Goal: Check status: Check status

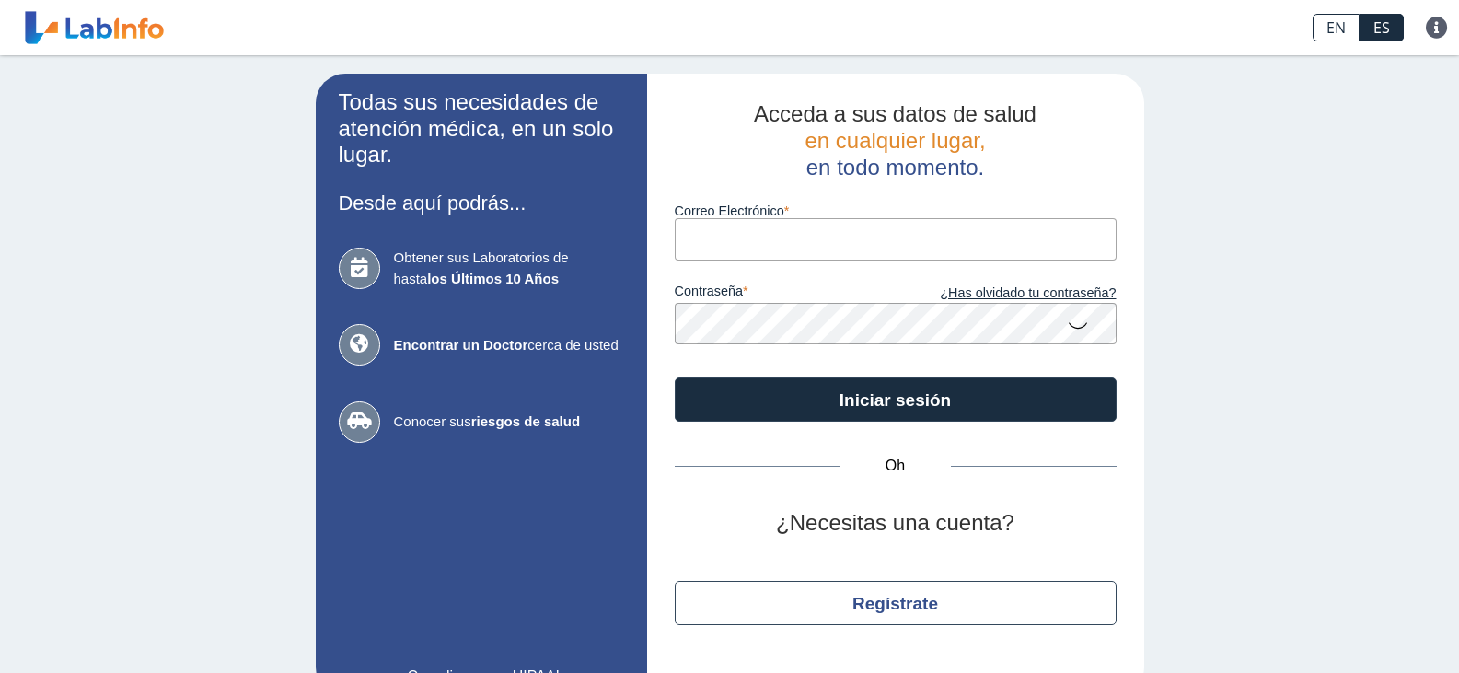
drag, startPoint x: 0, startPoint y: 0, endPoint x: 852, endPoint y: 231, distance: 882.5
click at [852, 231] on input "Correo Electrónico" at bounding box center [896, 238] width 442 height 41
type input "[EMAIL_ADDRESS][DOMAIN_NAME]"
click at [675, 378] on button "Iniciar sesión" at bounding box center [896, 400] width 442 height 44
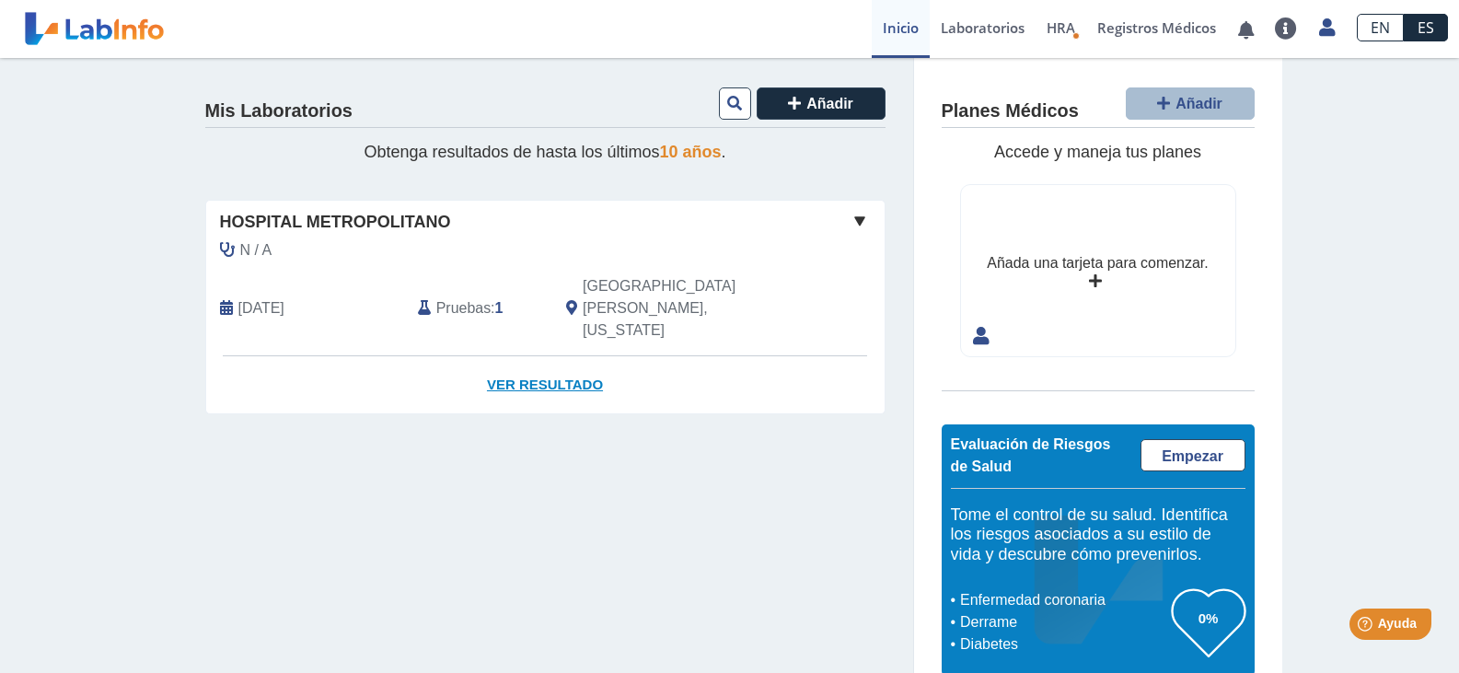
click at [536, 377] on font "Ver resultado" at bounding box center [545, 385] width 116 height 16
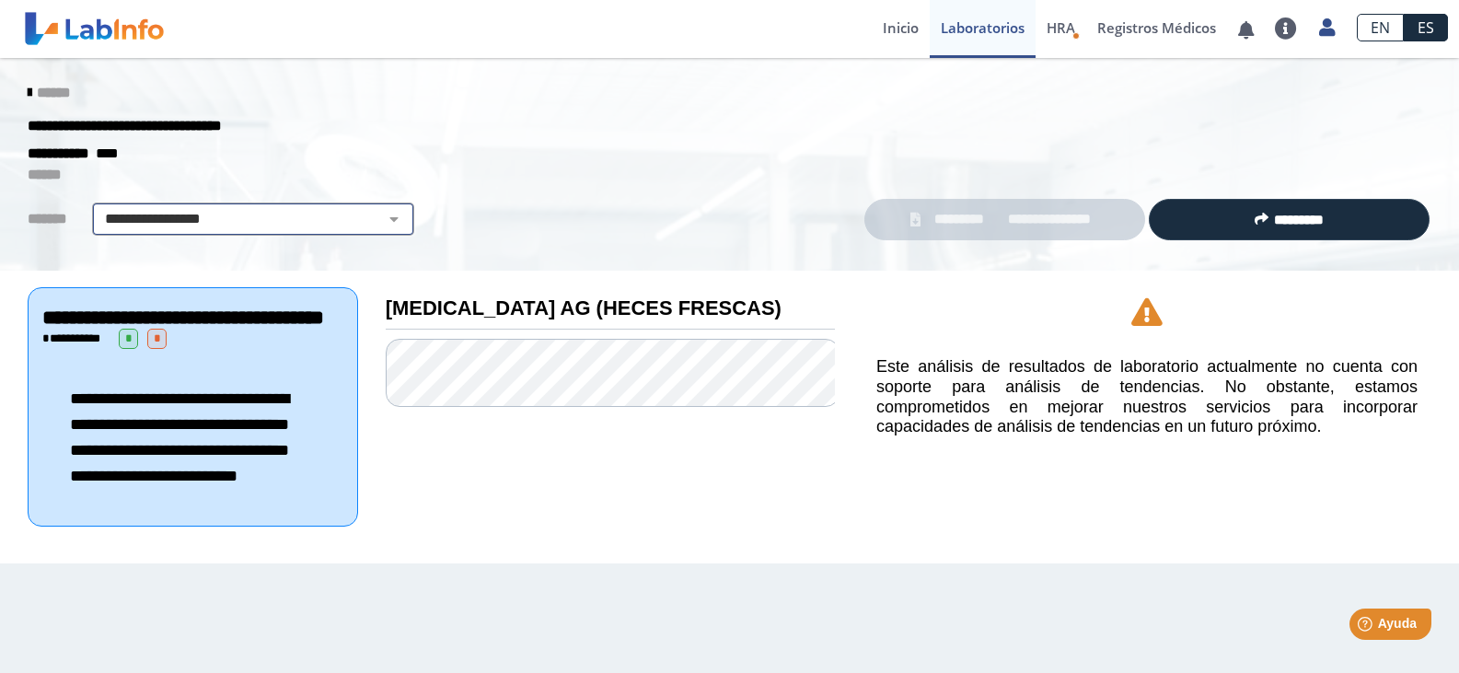
click at [390, 213] on select "**********" at bounding box center [253, 219] width 311 height 22
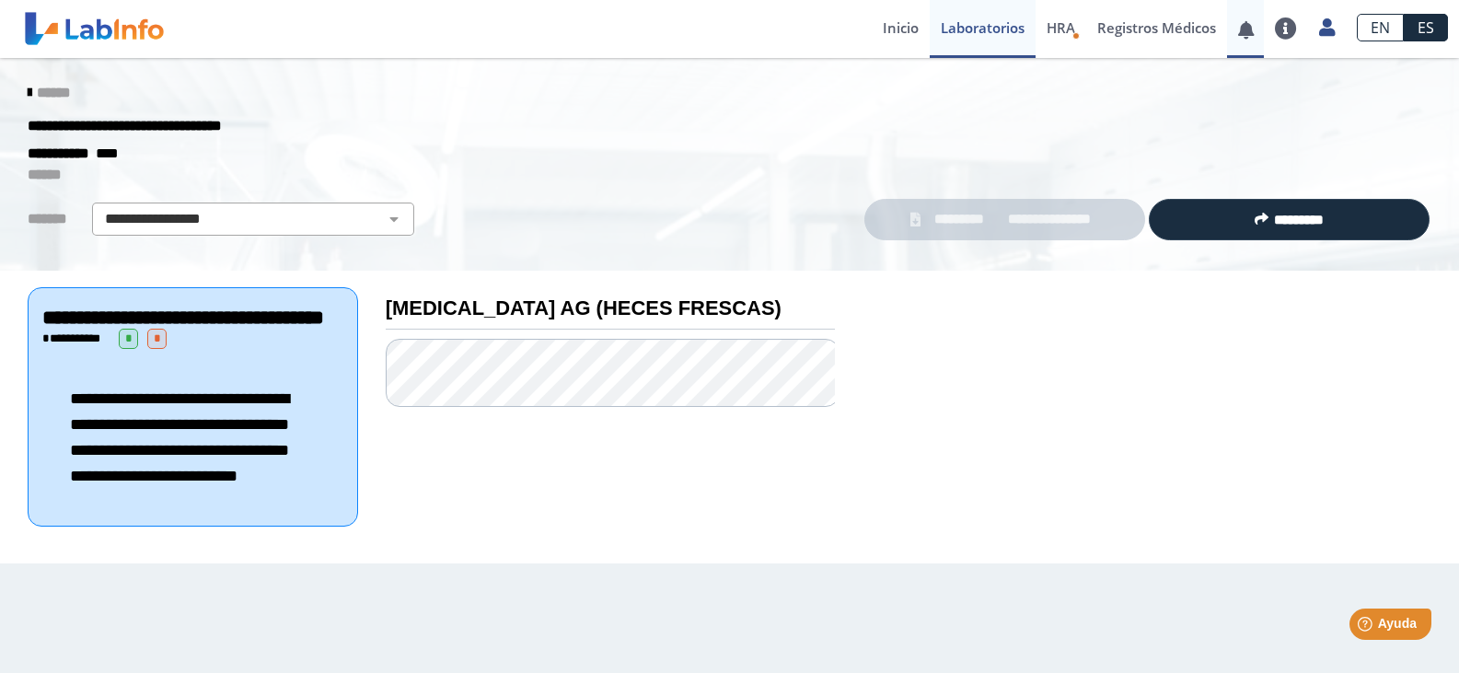
click at [1243, 28] on link at bounding box center [1246, 30] width 38 height 14
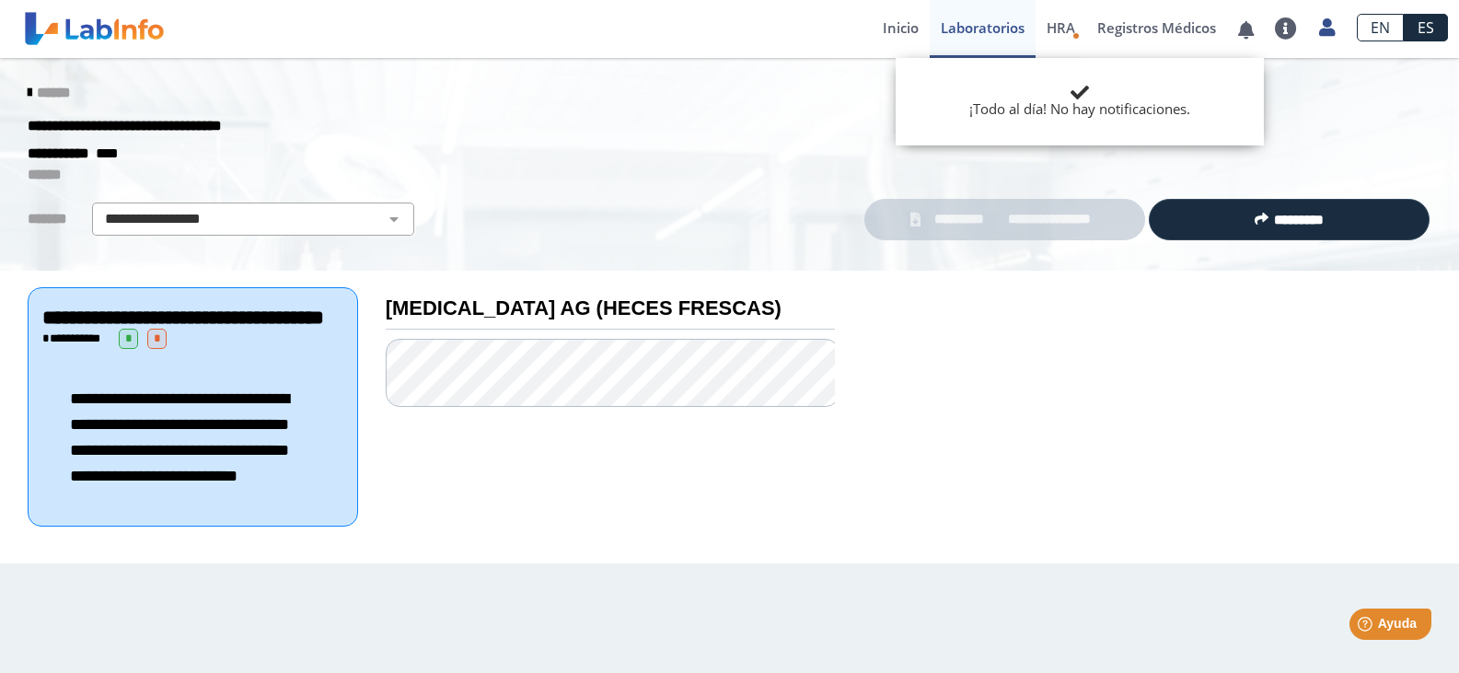
click at [962, 28] on font "Laboratorios" at bounding box center [983, 27] width 84 height 18
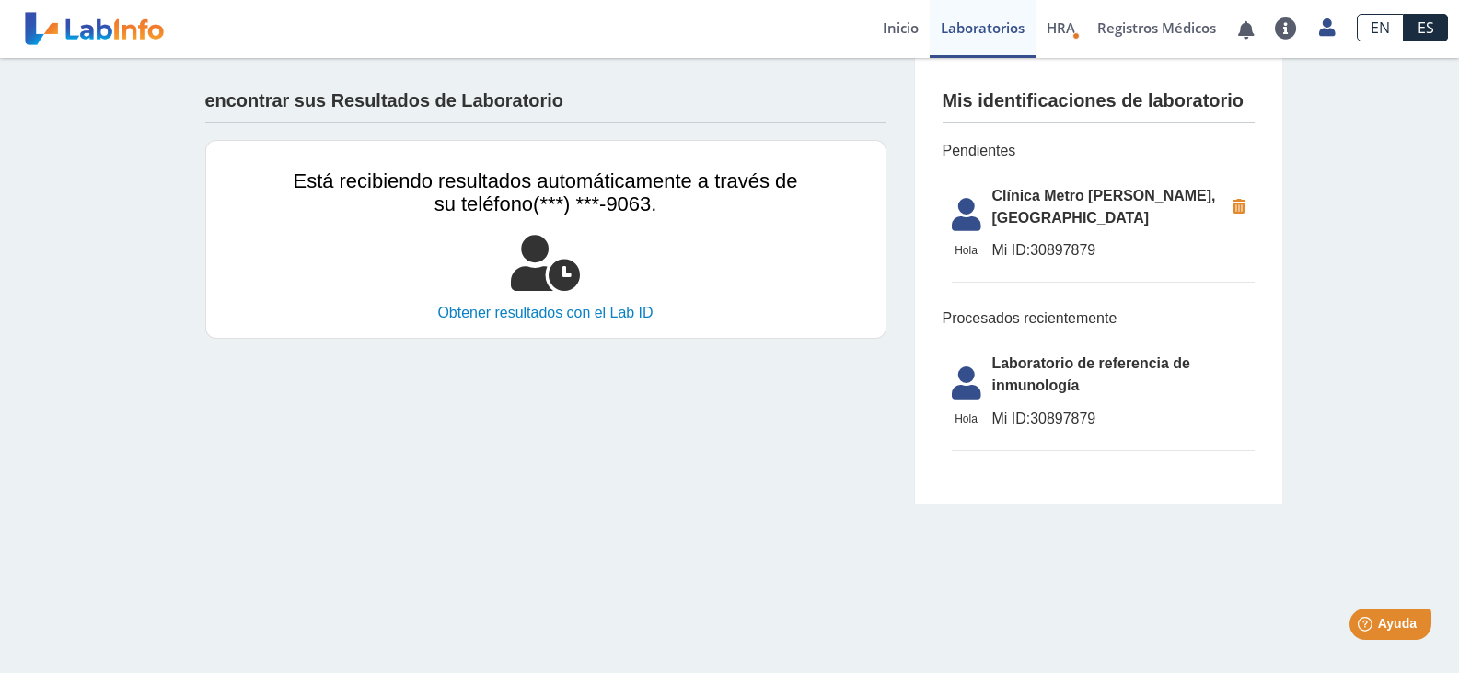
click at [549, 315] on font "Obtener resultados con el Lab ID" at bounding box center [544, 313] width 215 height 16
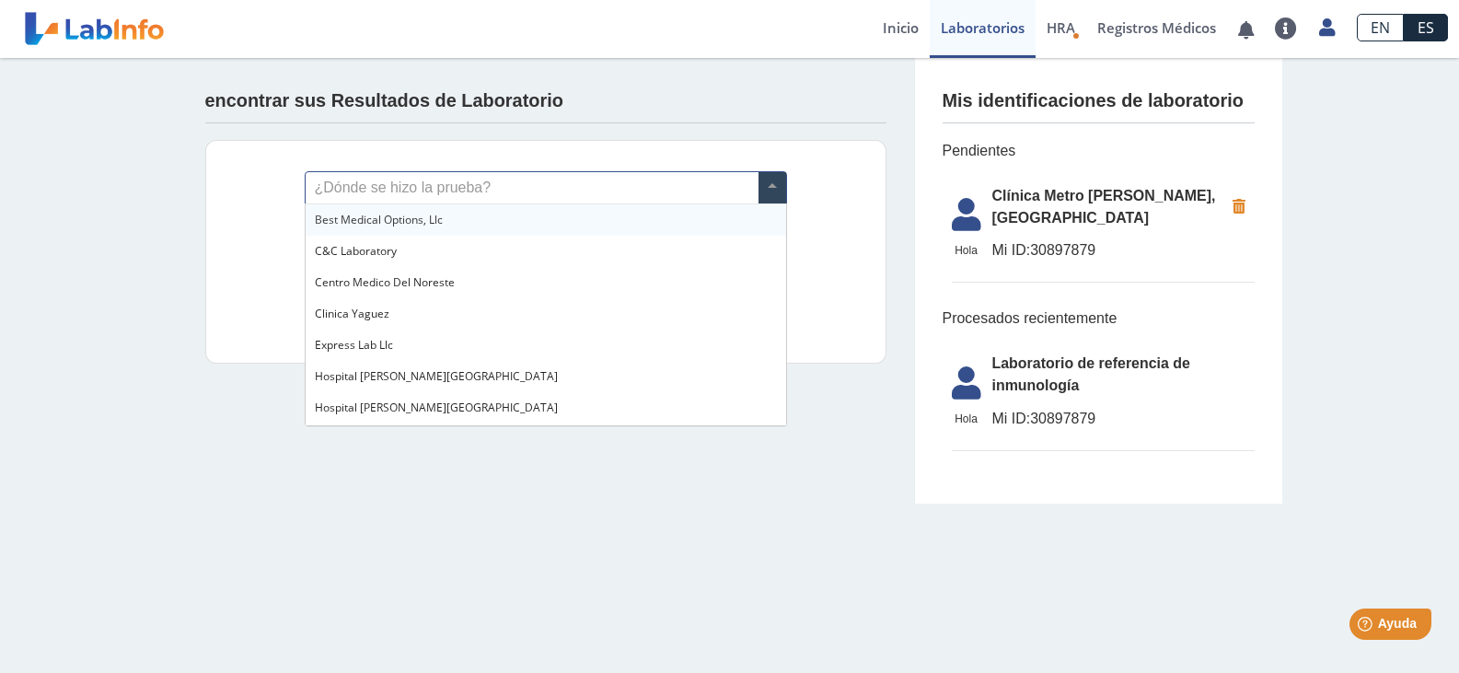
click at [773, 182] on span at bounding box center [773, 187] width 28 height 31
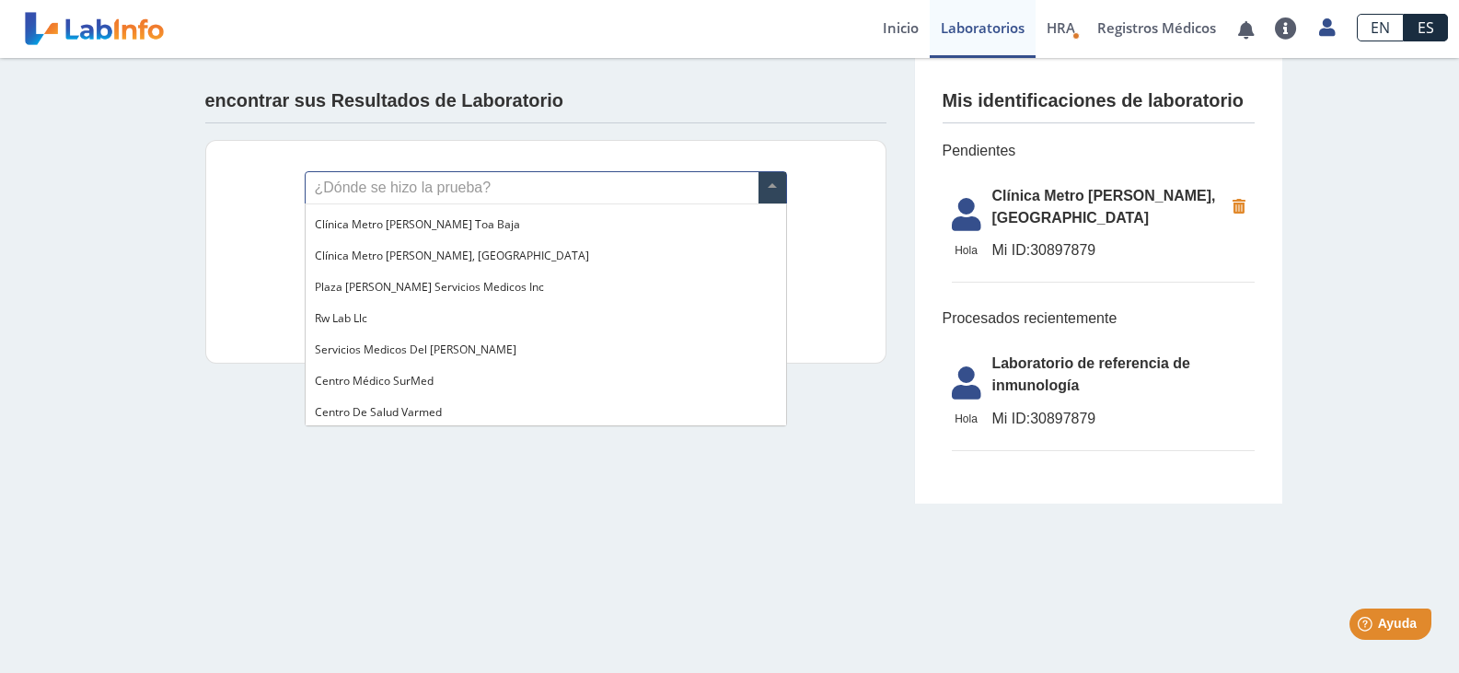
scroll to position [1501, 0]
click at [464, 250] on font "Clínica Metro [PERSON_NAME], [GEOGRAPHIC_DATA]" at bounding box center [452, 253] width 274 height 16
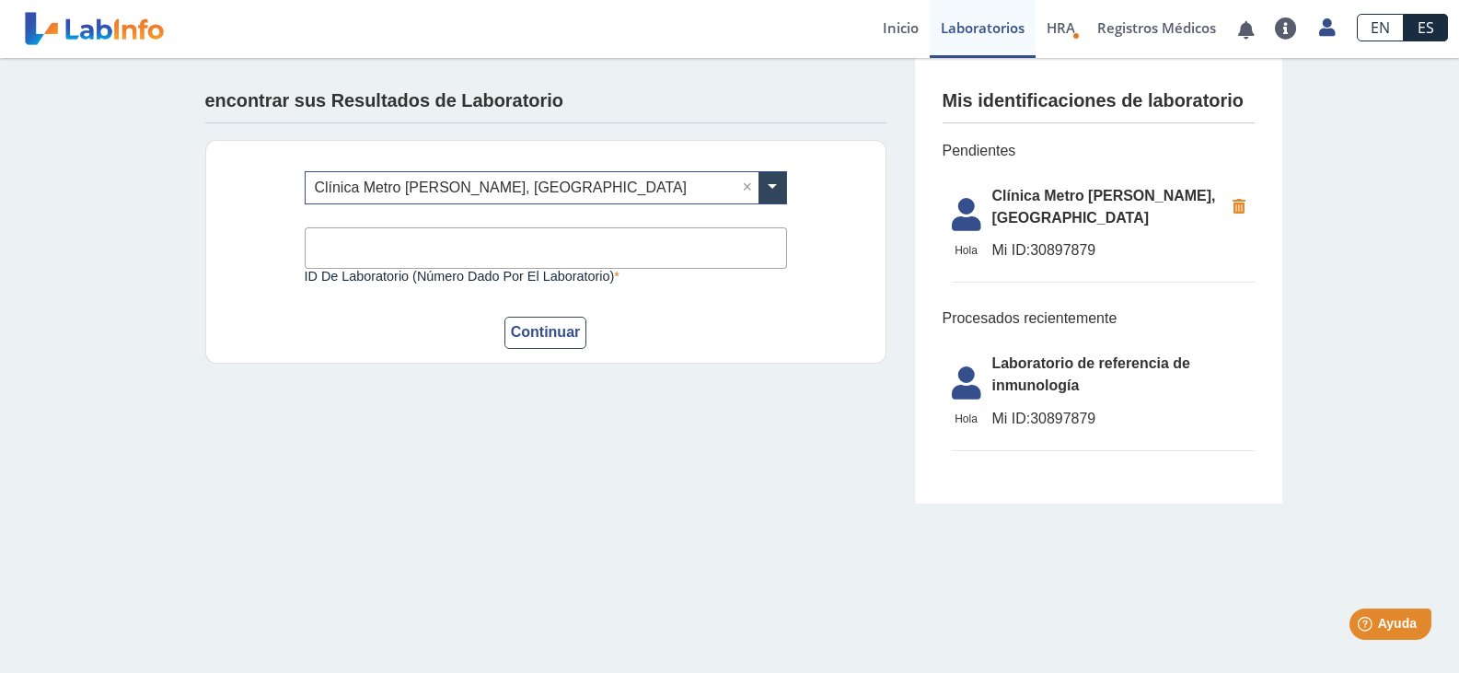
drag, startPoint x: 1032, startPoint y: 227, endPoint x: 1098, endPoint y: 228, distance: 65.4
click at [1096, 242] on font "30897879" at bounding box center [1062, 250] width 65 height 16
copy font "30897879"
paste input "30897879"
type input "30897879"
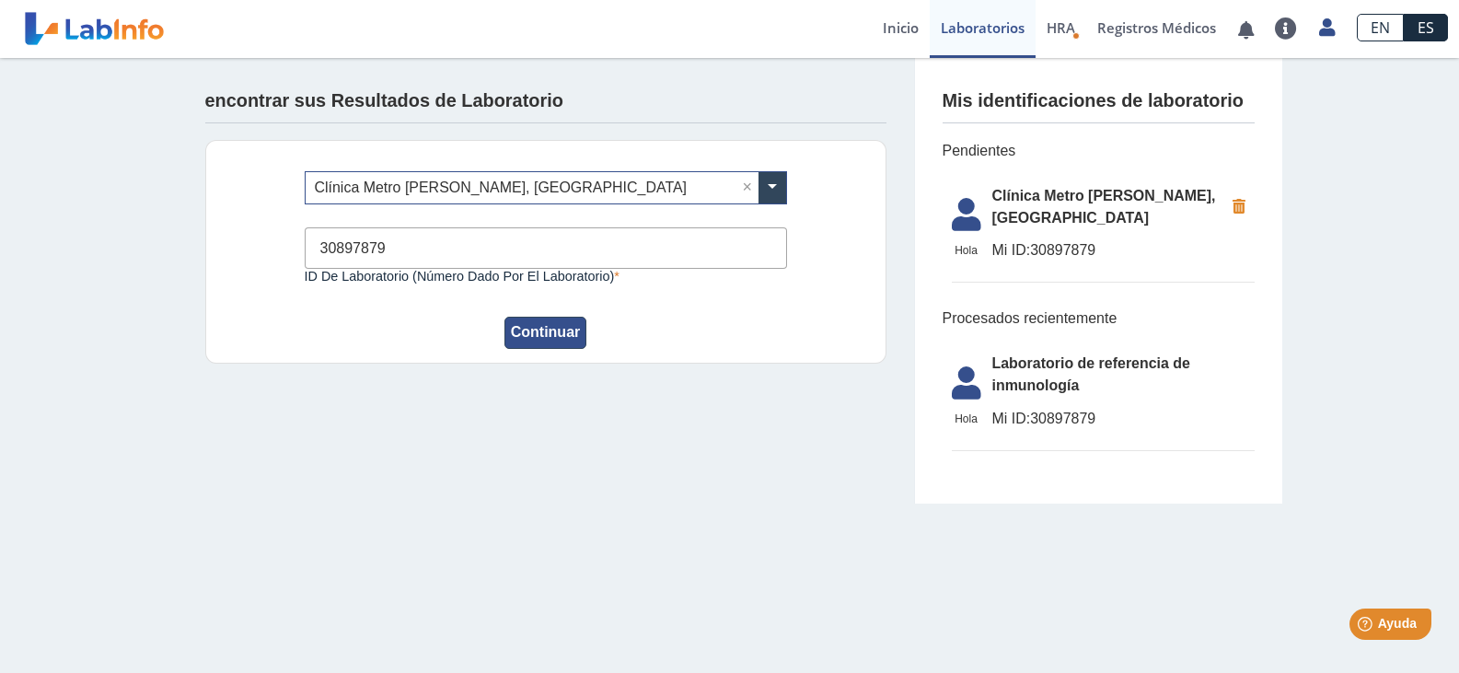
click at [538, 333] on font "Continuar" at bounding box center [546, 332] width 70 height 16
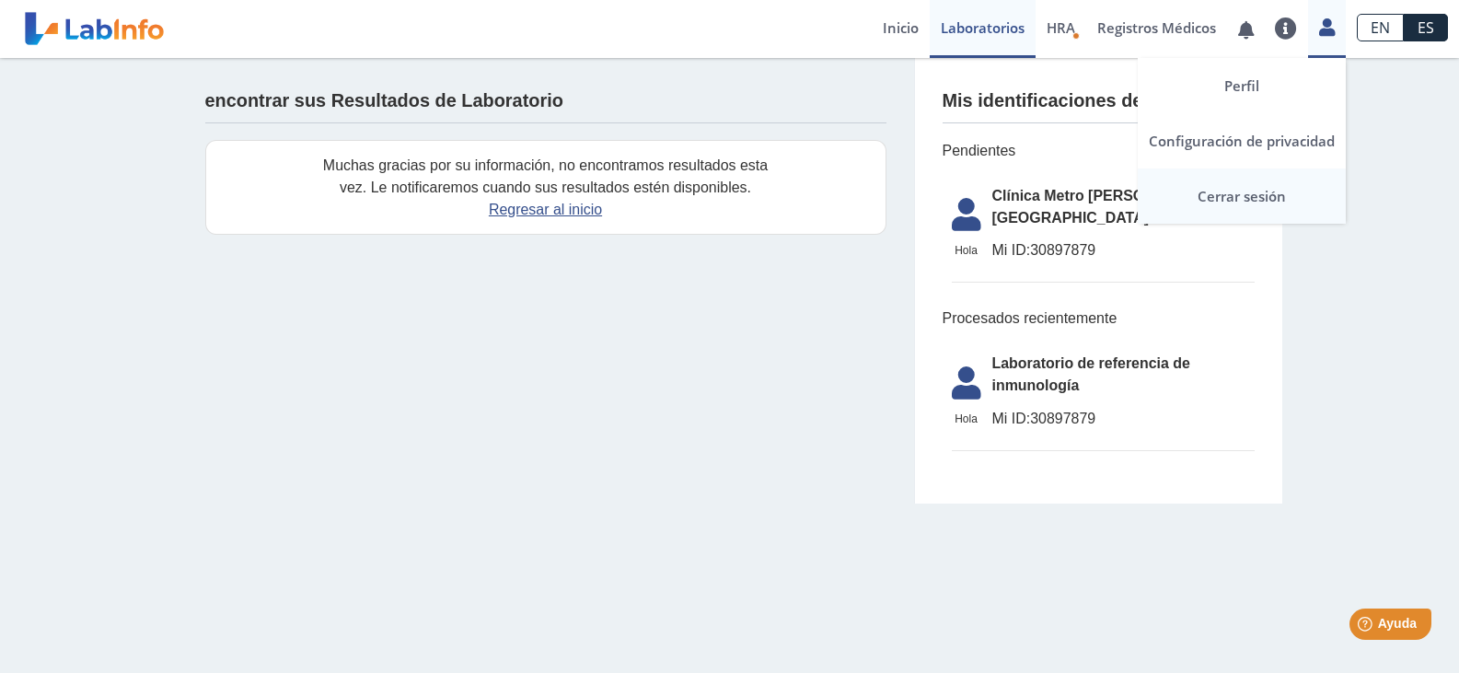
click at [1243, 197] on font "Cerrar sesión" at bounding box center [1242, 196] width 88 height 18
